Goal: Navigation & Orientation: Find specific page/section

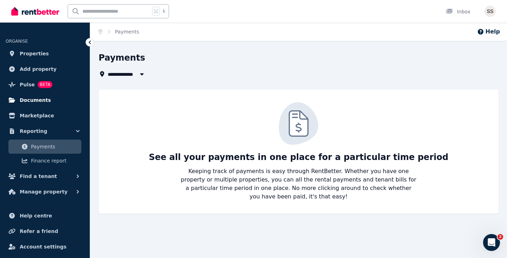
click at [51, 101] on link "Documents" at bounding box center [45, 100] width 79 height 14
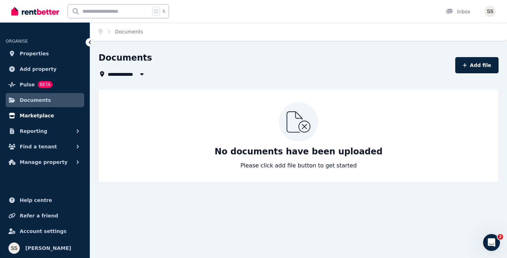
click at [46, 117] on span "Marketplace" at bounding box center [37, 115] width 34 height 8
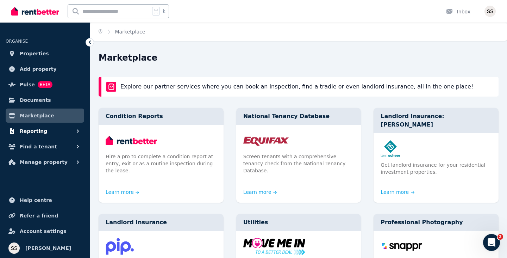
click at [43, 130] on span "Reporting" at bounding box center [33, 131] width 27 height 8
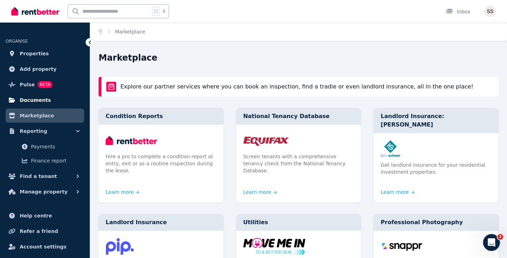
click at [58, 95] on link "Documents" at bounding box center [45, 100] width 79 height 14
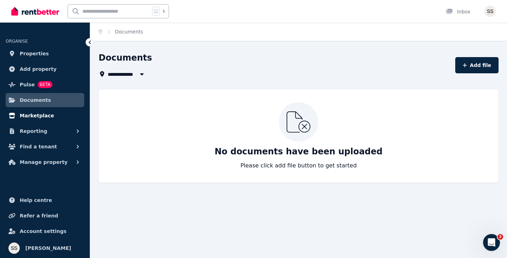
click at [55, 111] on link "Marketplace" at bounding box center [45, 115] width 79 height 14
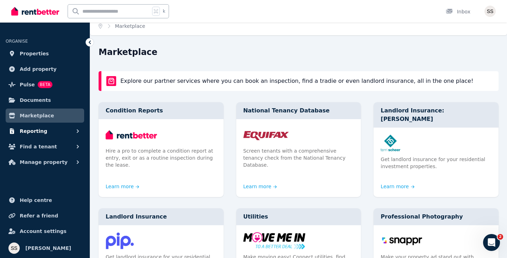
scroll to position [13, 0]
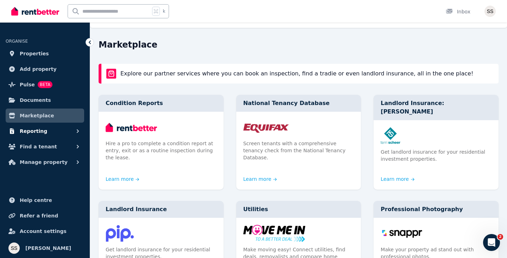
click at [50, 130] on button "Reporting" at bounding box center [45, 131] width 79 height 14
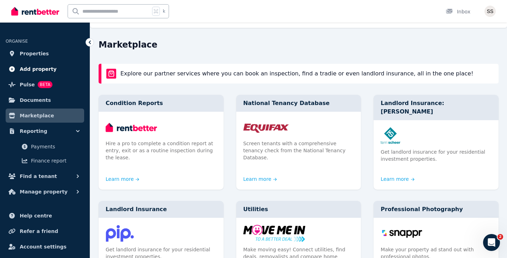
click at [29, 68] on span "Add property" at bounding box center [38, 69] width 37 height 8
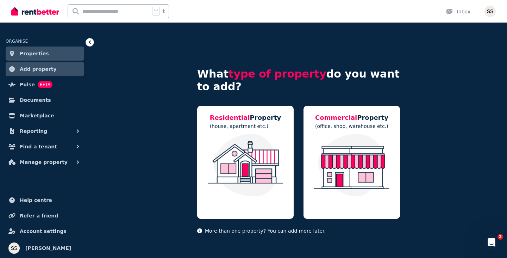
click at [30, 57] on span "Properties" at bounding box center [34, 53] width 29 height 8
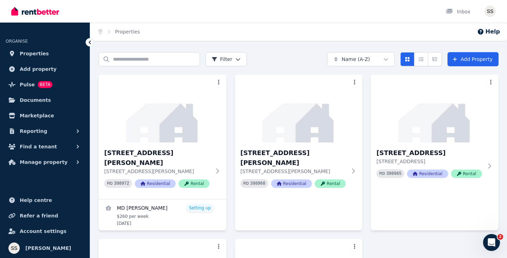
click at [236, 62] on html "Open main menu Inbox Open user menu ORGANISE Properties Add property Pulse BETA…" at bounding box center [253, 129] width 507 height 258
click at [254, 50] on html "Open main menu Inbox Open user menu ORGANISE Properties Add property Pulse BETA…" at bounding box center [253, 129] width 507 height 258
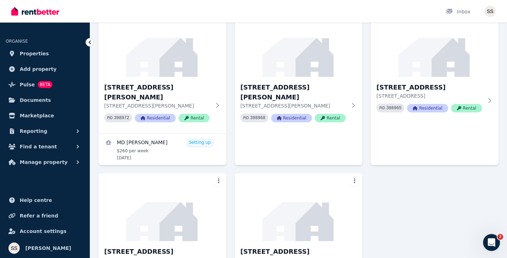
scroll to position [118, 0]
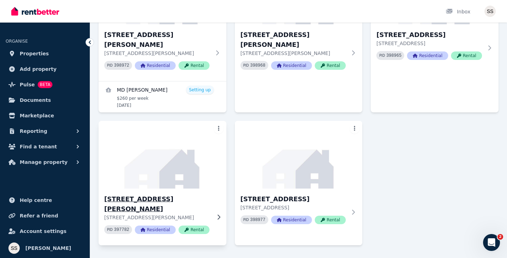
click at [188, 145] on img at bounding box center [162, 154] width 134 height 71
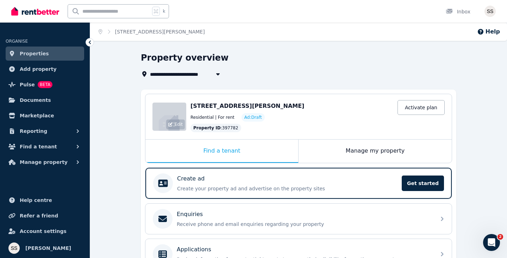
click at [171, 125] on icon at bounding box center [170, 124] width 4 height 4
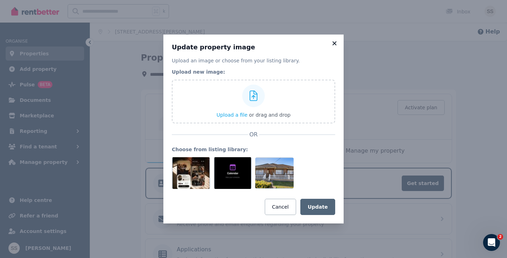
click at [336, 42] on icon at bounding box center [334, 43] width 4 height 4
